Goal: Information Seeking & Learning: Understand process/instructions

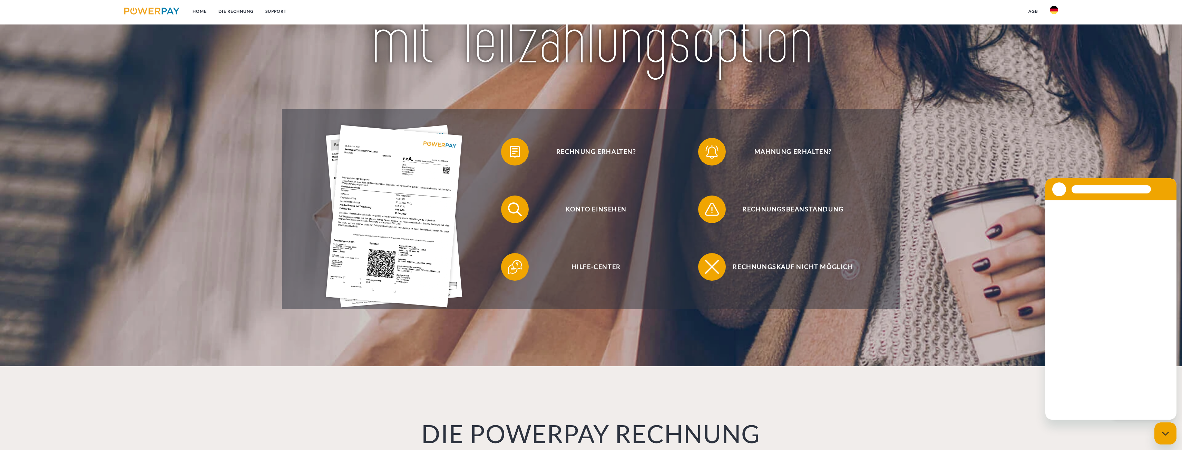
scroll to position [138, 0]
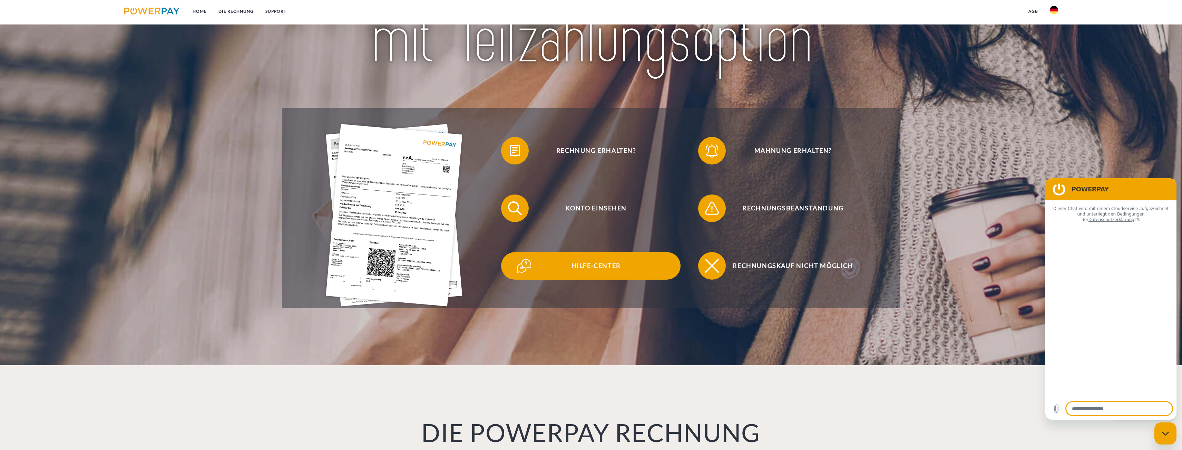
type textarea "*"
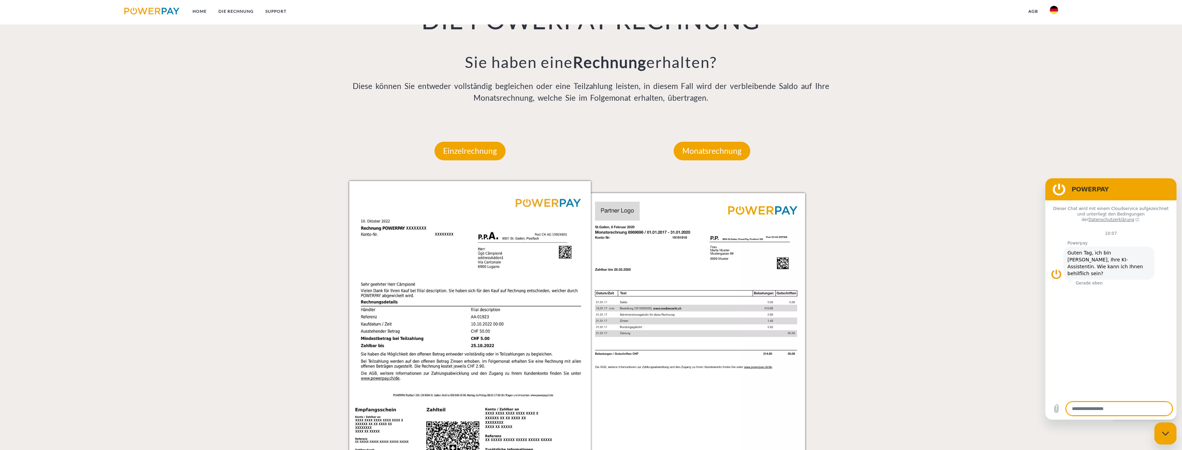
scroll to position [449, 0]
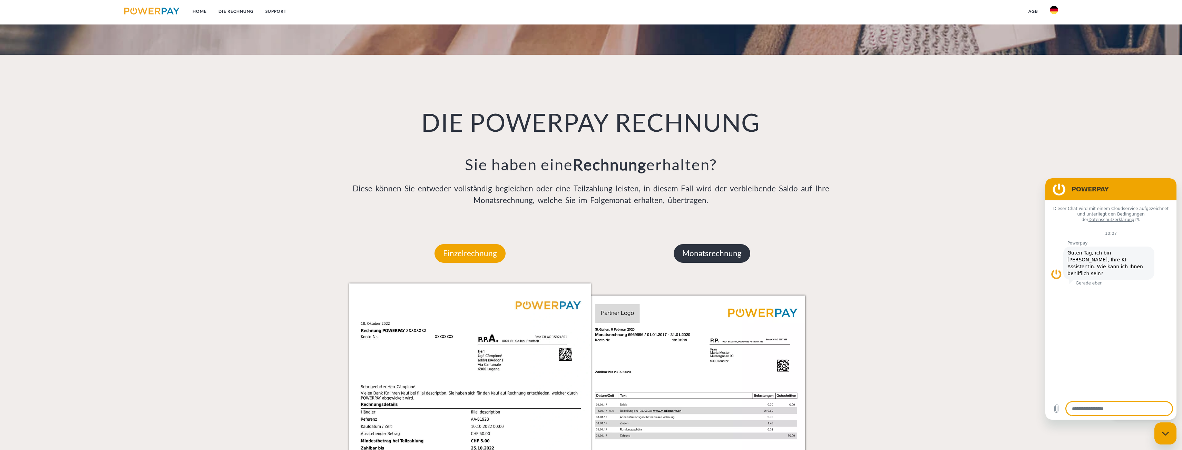
click at [726, 253] on p "Monatsrechnung" at bounding box center [712, 253] width 77 height 19
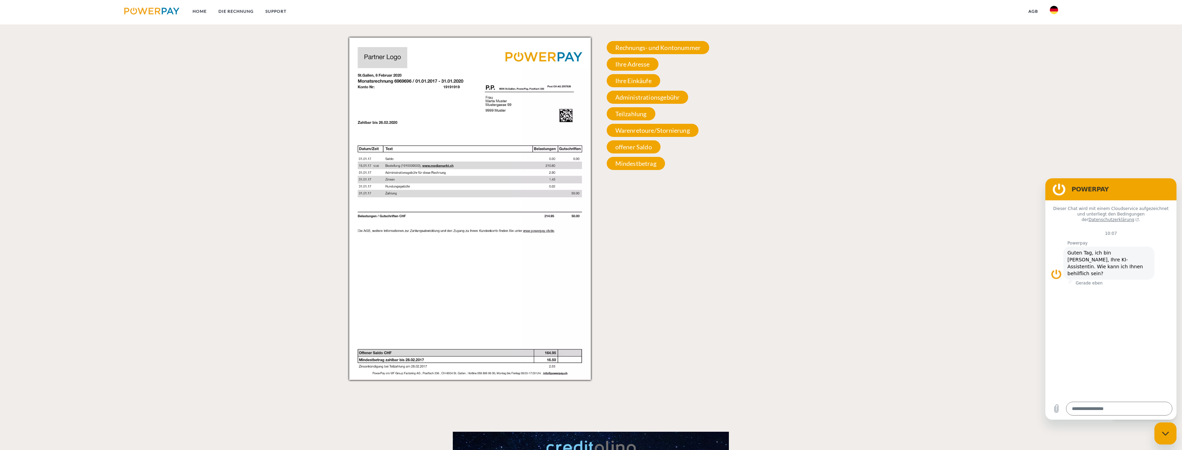
scroll to position [690, 0]
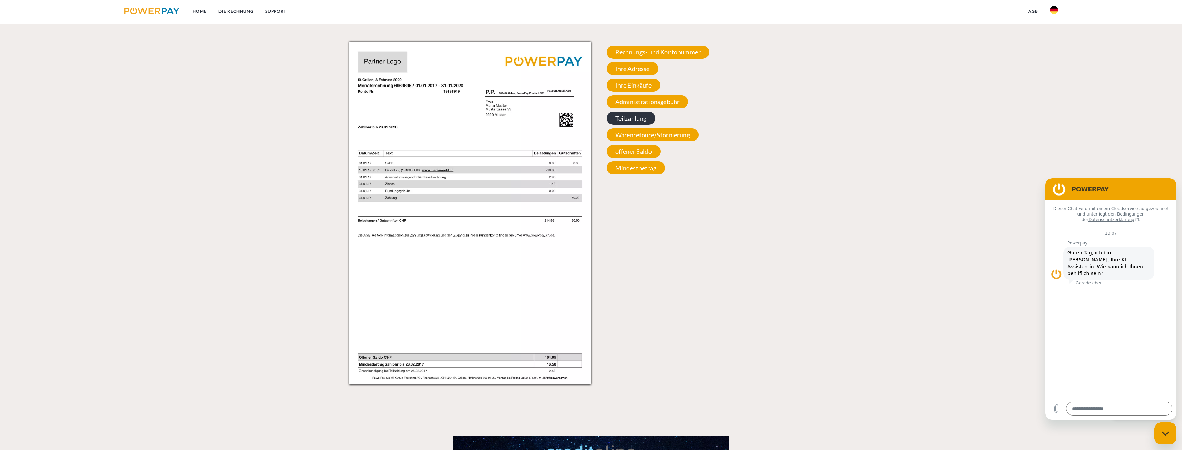
click at [640, 122] on span "Teilzahlung" at bounding box center [631, 118] width 49 height 13
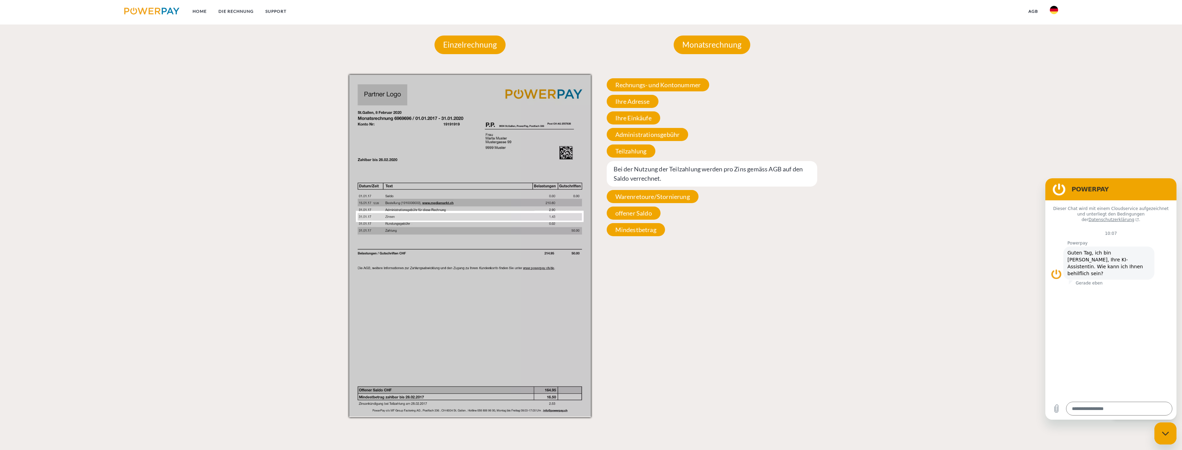
scroll to position [656, 0]
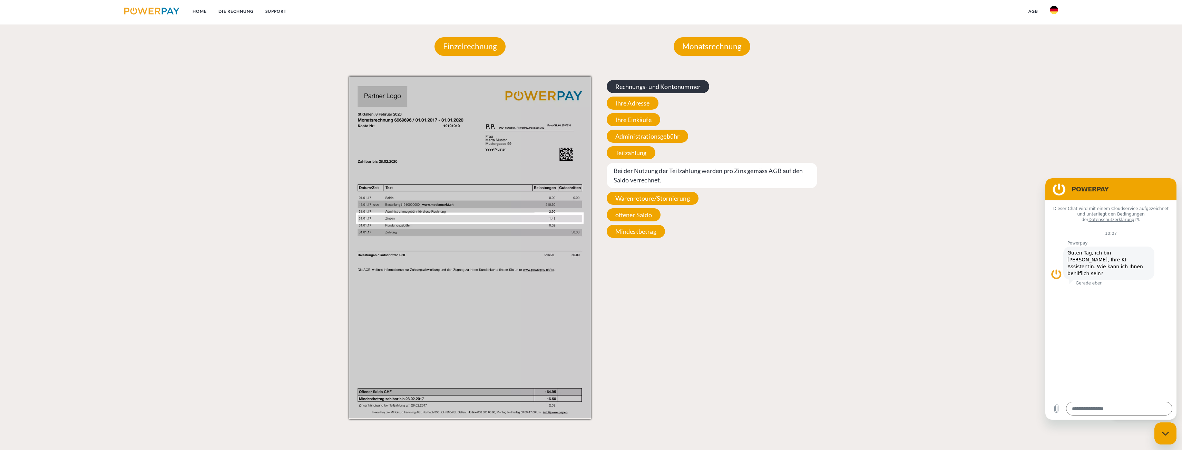
click at [659, 85] on span "Rechnungs- und Kontonummer" at bounding box center [658, 86] width 103 height 13
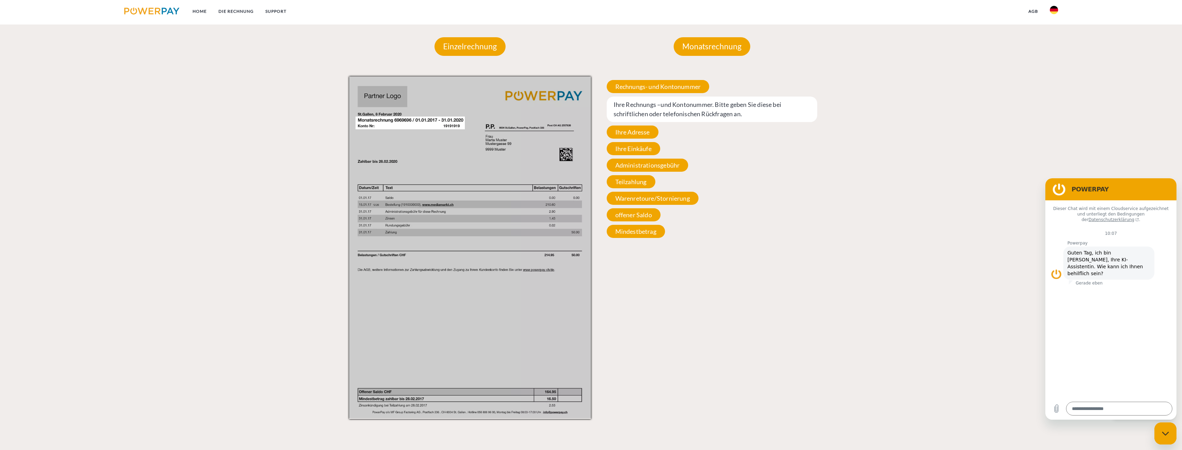
click at [641, 124] on div "Rechnungs- und Kontonummer Ihre Rechnungs –und Kontonummer. Bitte geben Sie die…" at bounding box center [712, 159] width 242 height 165
click at [641, 128] on span "Ihre Adresse" at bounding box center [633, 132] width 52 height 13
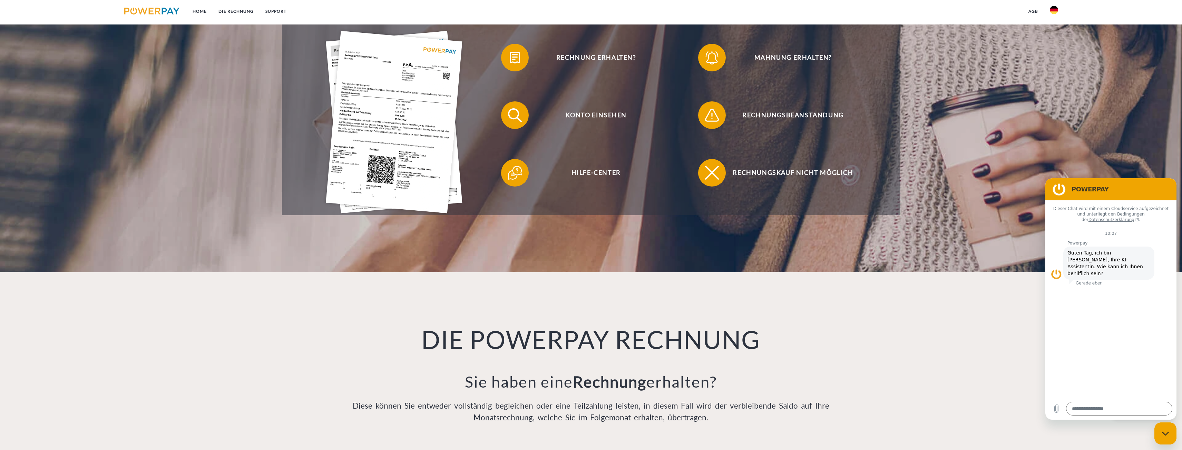
scroll to position [104, 0]
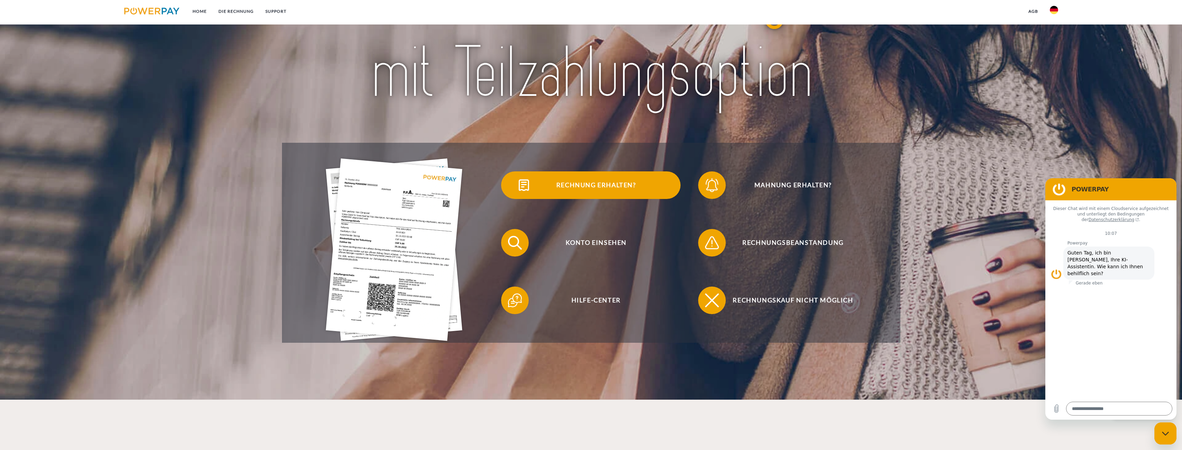
click at [542, 184] on span "Rechnung erhalten?" at bounding box center [596, 186] width 169 height 28
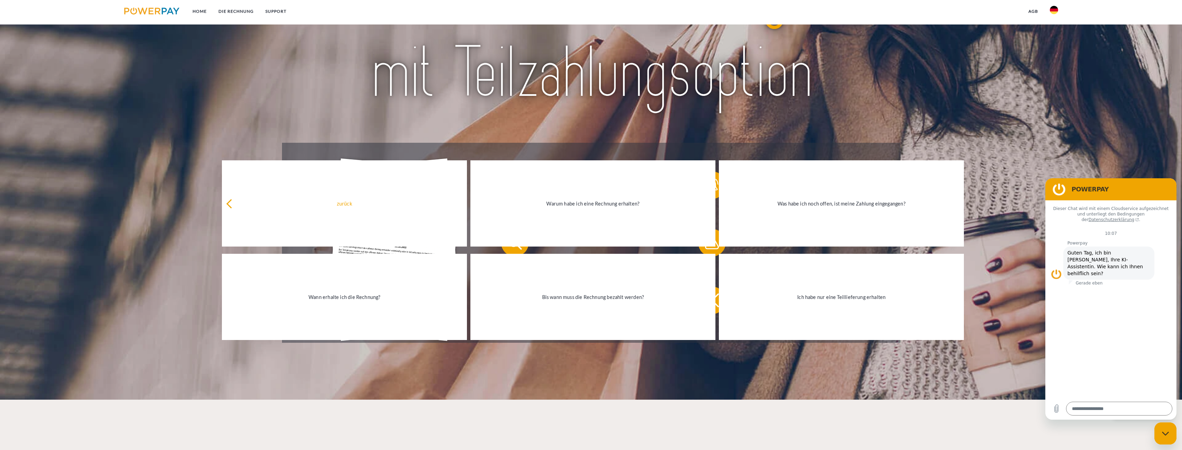
click at [607, 353] on header "Home DIE RECHNUNG SUPPORT" at bounding box center [591, 148] width 1182 height 504
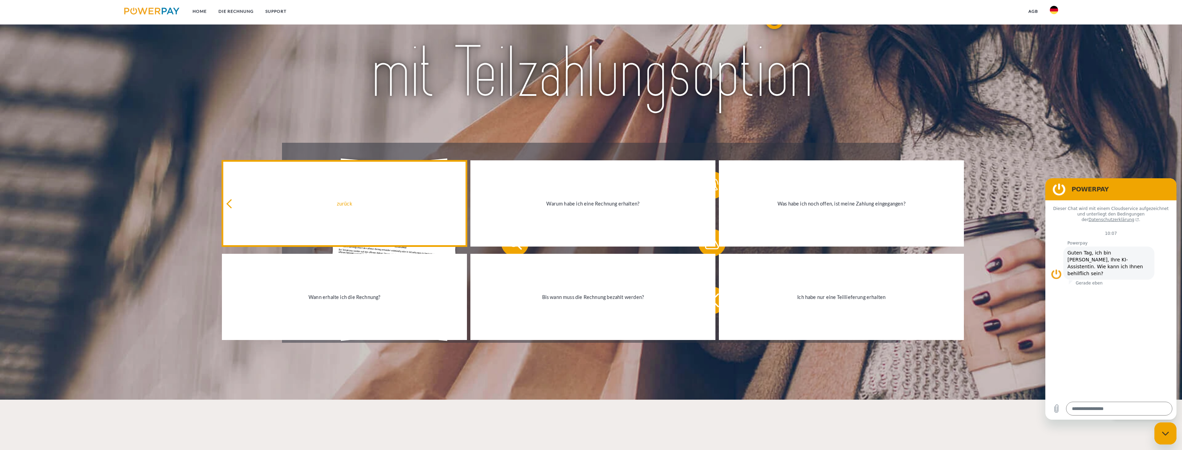
click at [231, 204] on icon at bounding box center [230, 203] width 9 height 9
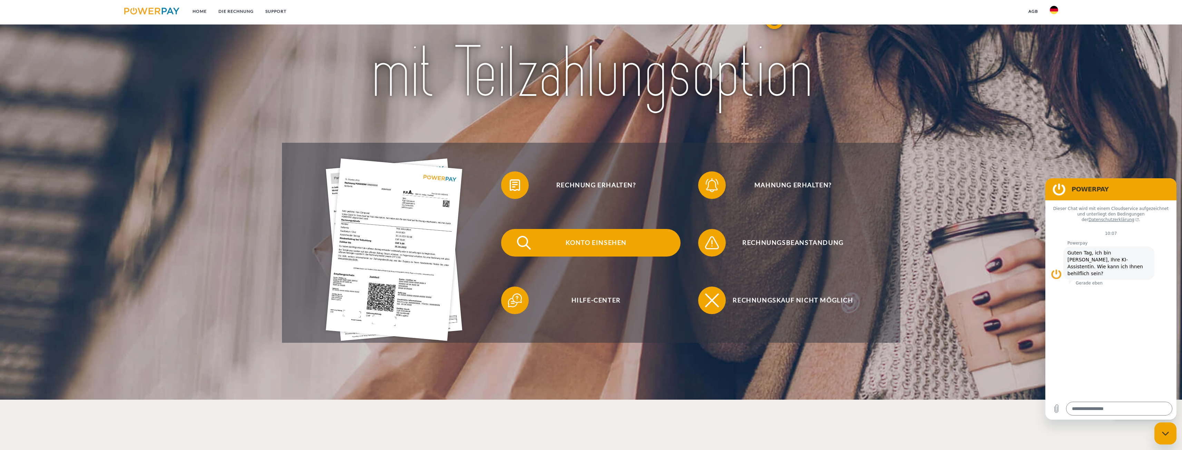
click at [577, 237] on span "Konto einsehen" at bounding box center [596, 243] width 169 height 28
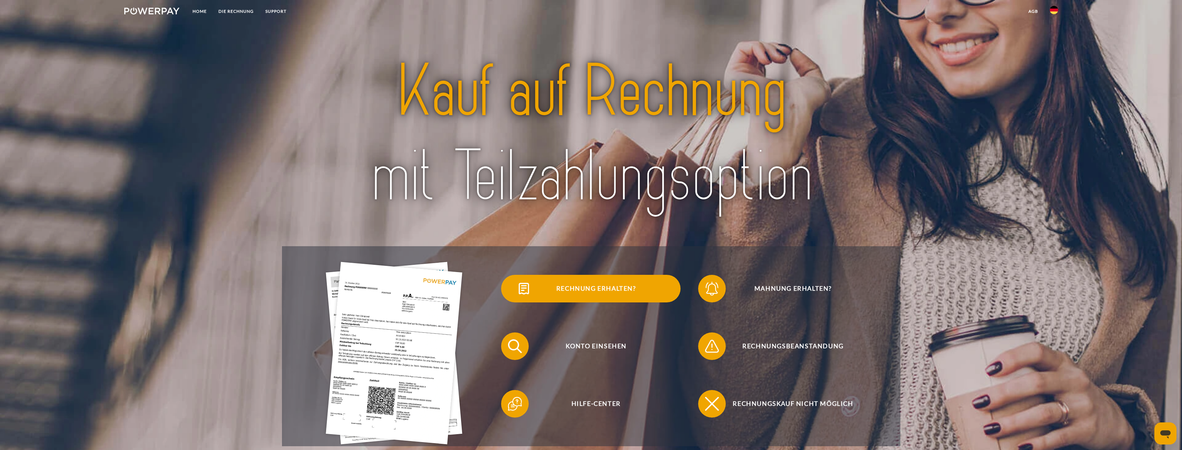
click at [604, 290] on span "Rechnung erhalten?" at bounding box center [596, 289] width 169 height 28
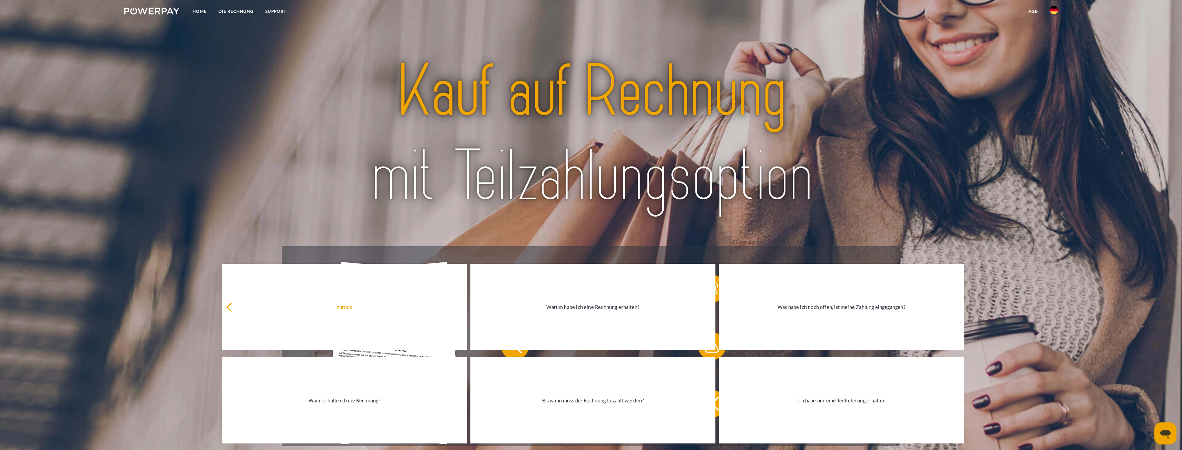
click at [758, 156] on img at bounding box center [591, 134] width 547 height 178
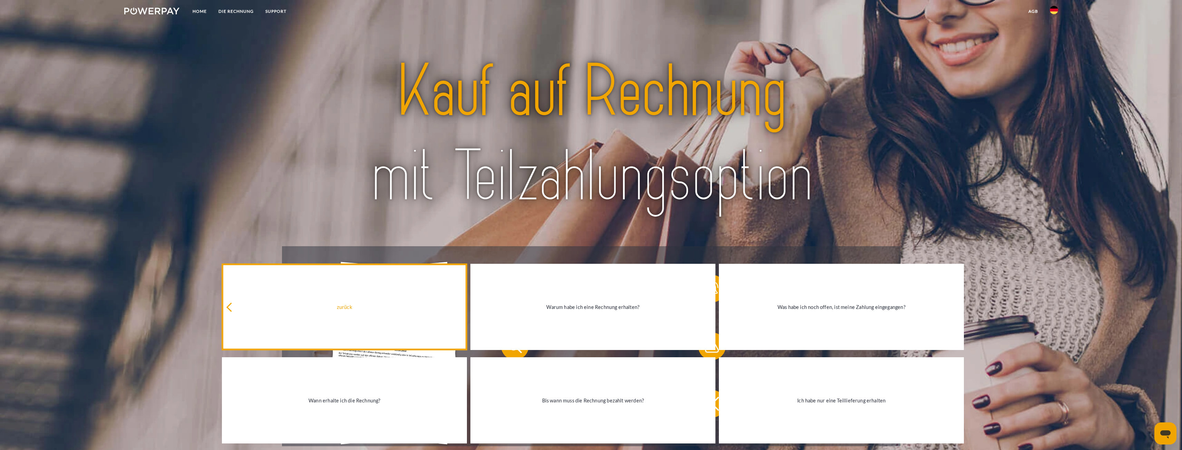
click at [227, 310] on link "zurück" at bounding box center [344, 307] width 245 height 86
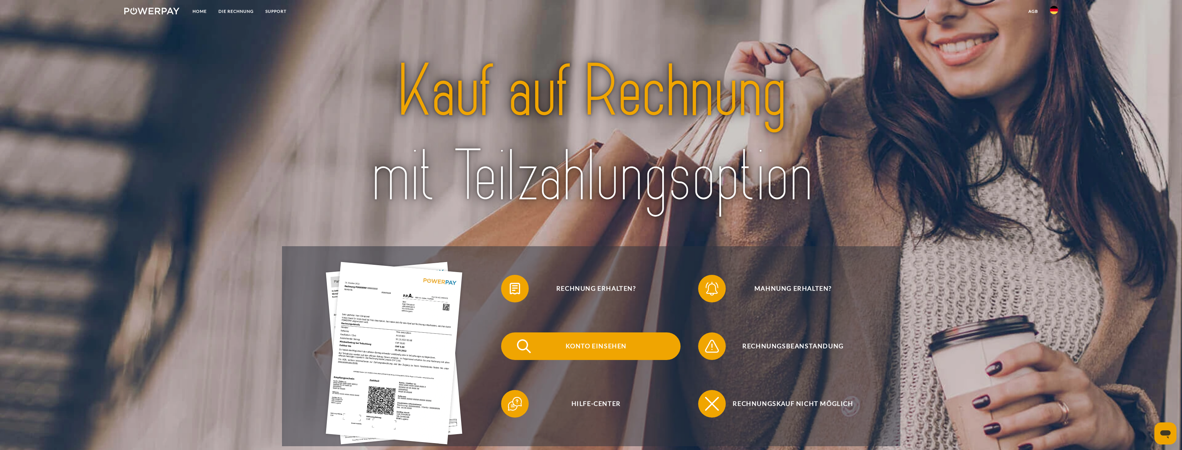
click at [614, 352] on span "Konto einsehen" at bounding box center [596, 347] width 169 height 28
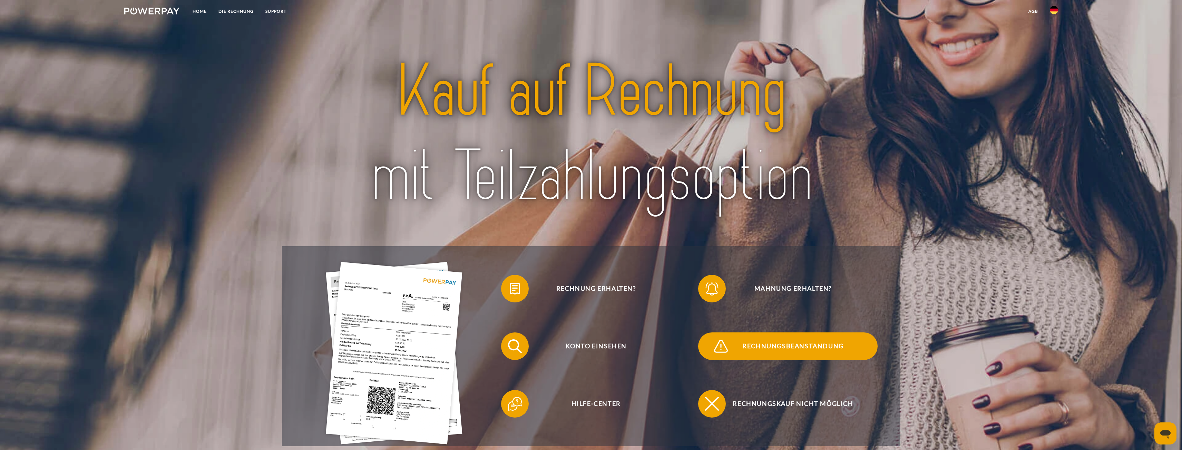
click at [752, 349] on span "Rechnungsbeanstandung" at bounding box center [793, 347] width 169 height 28
click at [232, 14] on link "DIE RECHNUNG" at bounding box center [236, 11] width 47 height 12
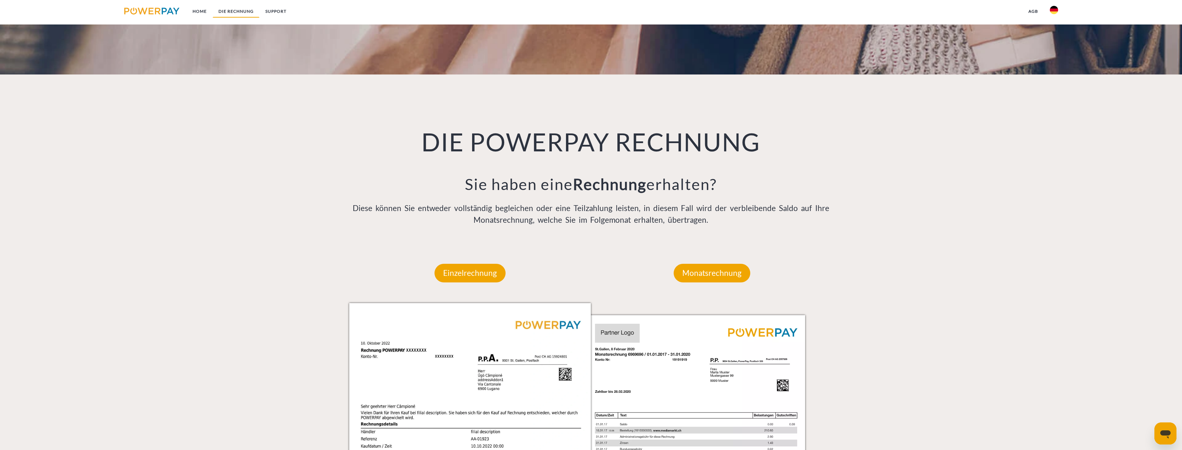
scroll to position [504, 0]
